Goal: Navigation & Orientation: Find specific page/section

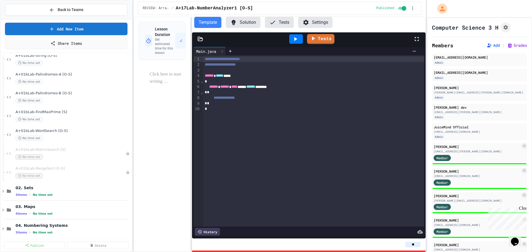
scroll to position [55, 0]
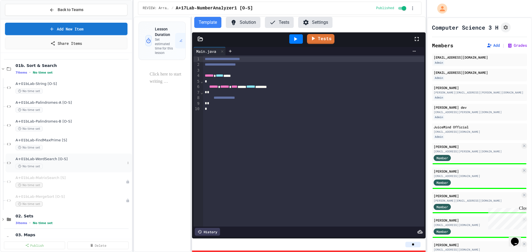
click at [51, 161] on span "A+01bLab-WordSearch [O-S]" at bounding box center [71, 159] width 110 height 5
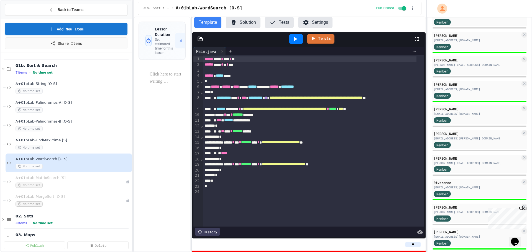
scroll to position [146, 0]
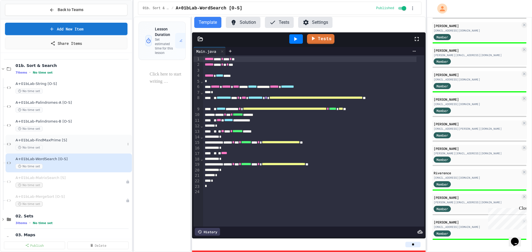
click at [43, 138] on div "A+01bLab-FindMaxPrime [S] No time set" at bounding box center [69, 144] width 126 height 19
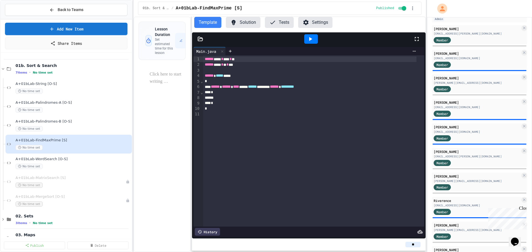
scroll to position [116, 0]
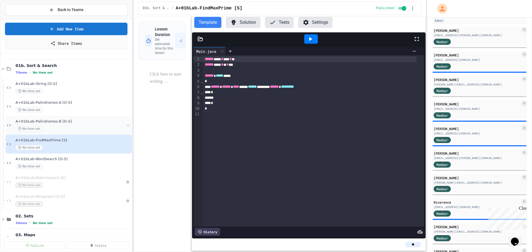
click at [47, 124] on span "A+01bLab-Palindromes-B [O-S]" at bounding box center [71, 121] width 110 height 5
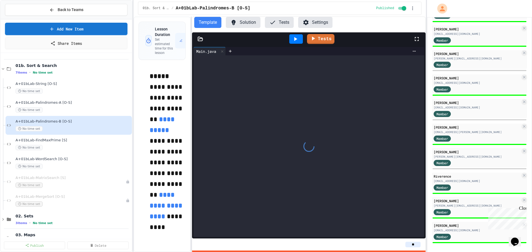
scroll to position [146, 0]
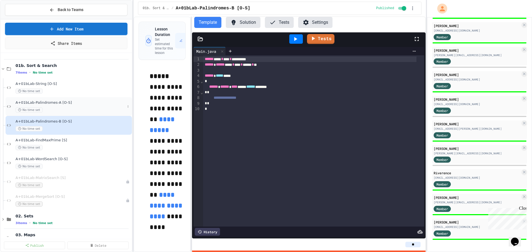
click at [49, 104] on span "A+01bLab-Palindromes-A [O-S]" at bounding box center [71, 103] width 110 height 5
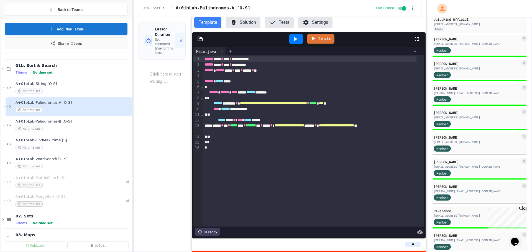
scroll to position [146, 0]
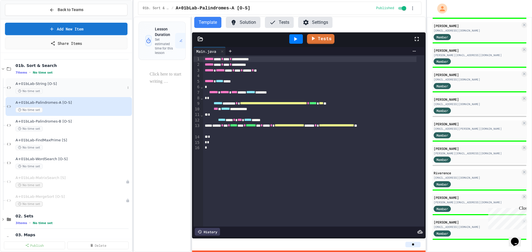
click at [37, 82] on span "A+01bLab-String [O-S]" at bounding box center [71, 84] width 110 height 5
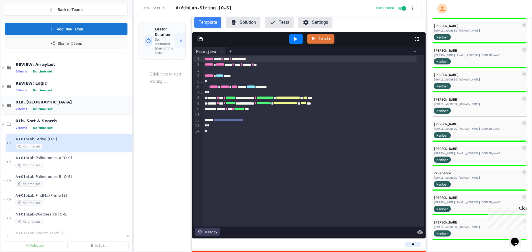
click at [4, 106] on icon at bounding box center [3, 105] width 5 height 5
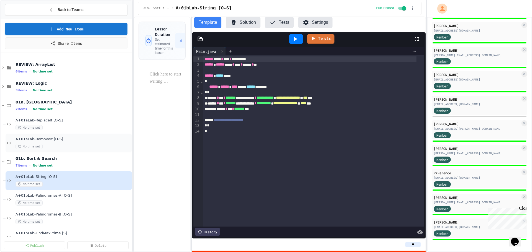
click at [42, 137] on div "A+01aLab-RemoveIt [O-S] No time set" at bounding box center [69, 143] width 126 height 19
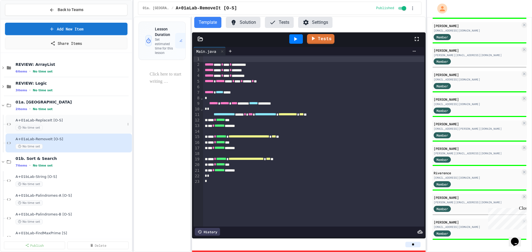
click at [43, 121] on span "A+01aLab-ReplaceIt [O-S]" at bounding box center [71, 120] width 110 height 5
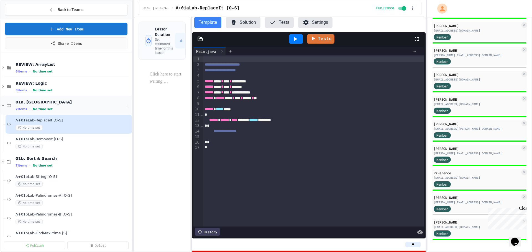
click at [3, 105] on icon at bounding box center [3, 105] width 5 height 5
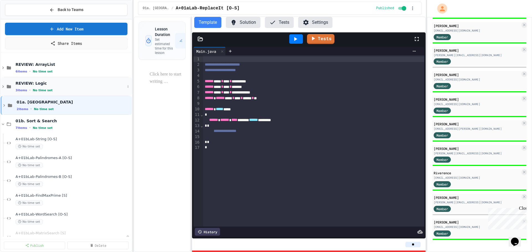
click at [3, 87] on icon at bounding box center [3, 87] width 2 height 2
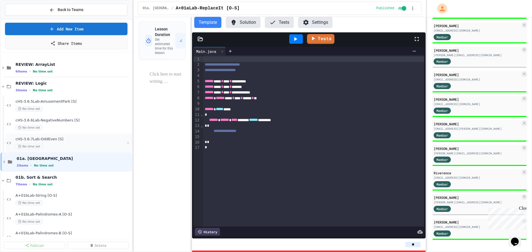
click at [42, 137] on span "cHS-3.6.7Lab-OddEven [S]" at bounding box center [71, 139] width 110 height 5
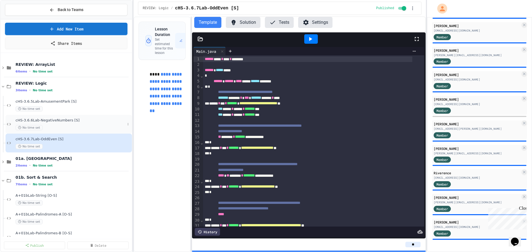
click at [43, 120] on span "cHS-3.6.6Lab-NegativeNumbers [S]" at bounding box center [71, 120] width 110 height 5
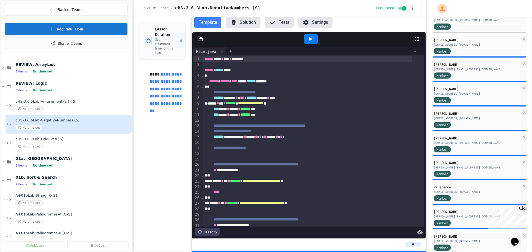
scroll to position [118, 0]
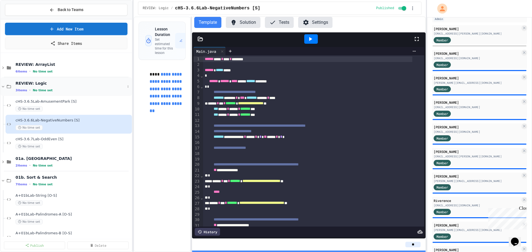
click at [4, 85] on icon at bounding box center [3, 86] width 5 height 5
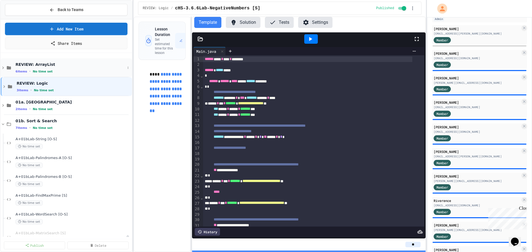
click at [2, 67] on icon at bounding box center [3, 67] width 5 height 5
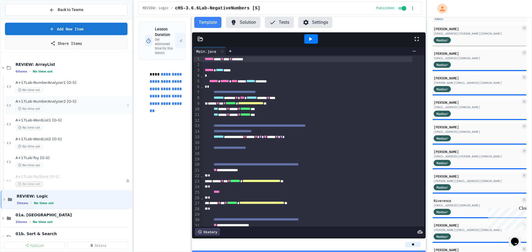
click at [54, 101] on span "A+17Lab-NumberAnalyzer2 [O-S]" at bounding box center [71, 101] width 110 height 5
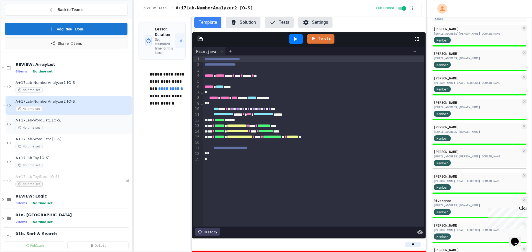
click at [43, 121] on span "A+17Lab-WordList1 [O-S]" at bounding box center [71, 120] width 110 height 5
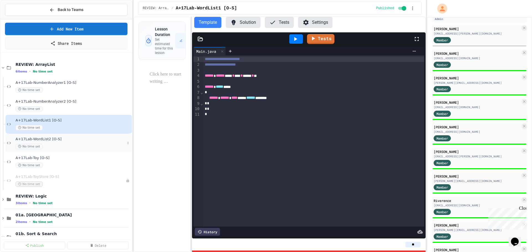
click at [42, 140] on span "A+17Lab-WordList2 [O-S]" at bounding box center [71, 139] width 110 height 5
